Goal: Manage account settings

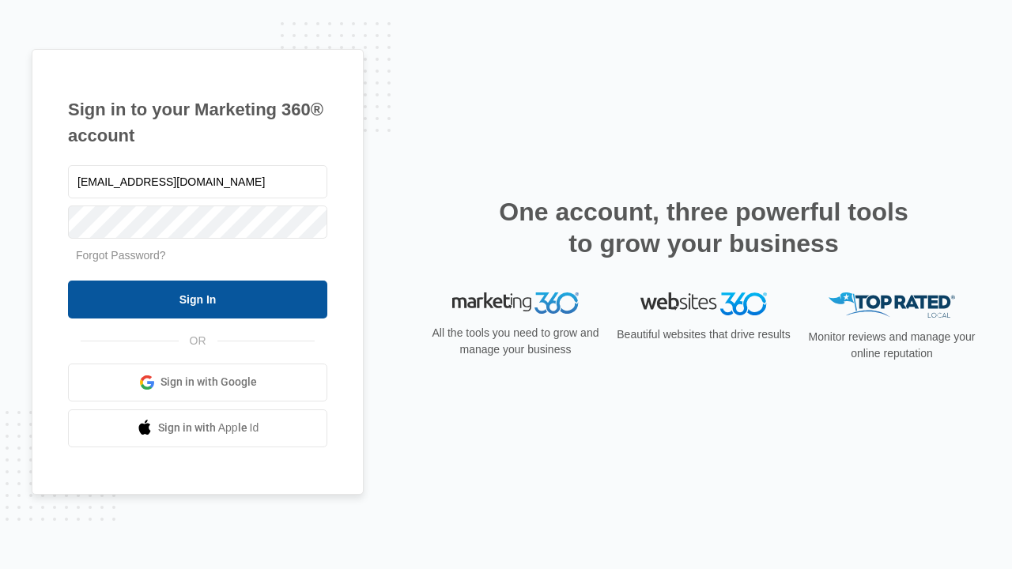
click at [198, 299] on input "Sign In" at bounding box center [197, 300] width 259 height 38
